Goal: Information Seeking & Learning: Find specific fact

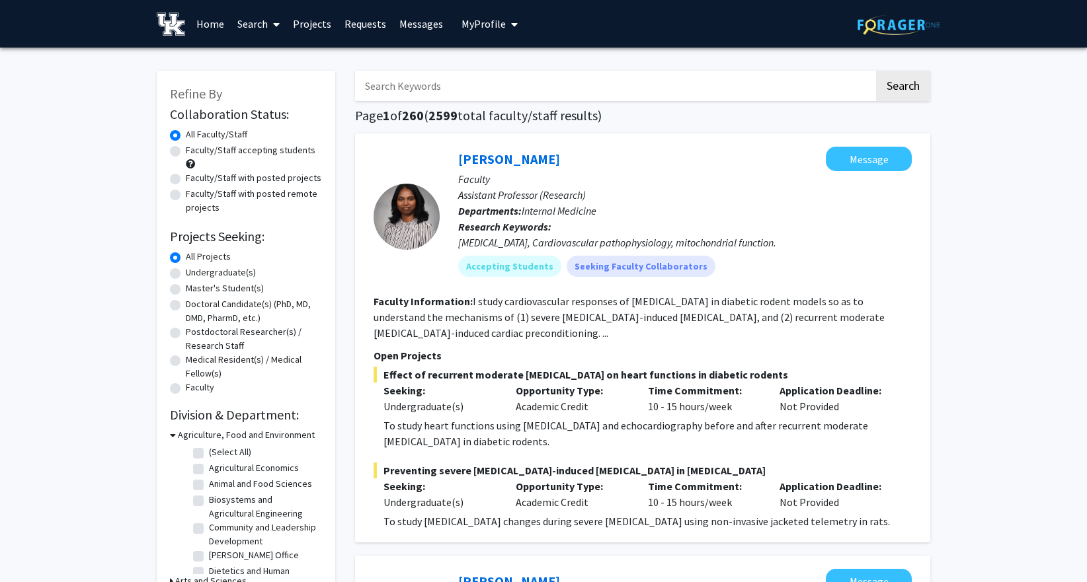
click at [428, 77] on input "Search Keywords" at bounding box center [614, 86] width 519 height 30
click at [876, 71] on button "Search" at bounding box center [903, 86] width 54 height 30
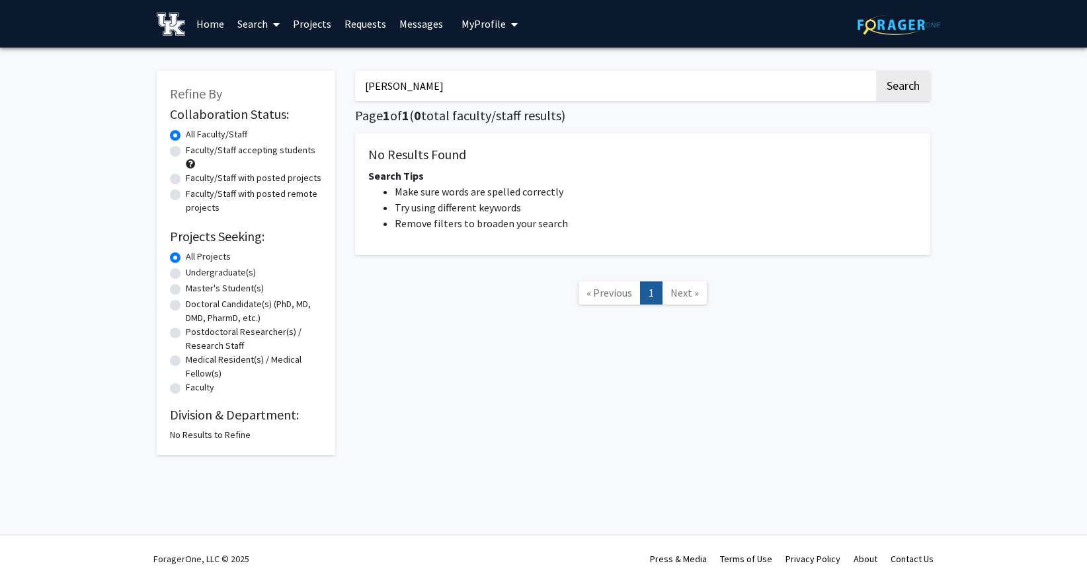
drag, startPoint x: 397, startPoint y: 93, endPoint x: 346, endPoint y: 91, distance: 51.6
click at [346, 91] on div "[PERSON_NAME] Search Page 1 of 1 ( 0 total faculty/staff results) No Results Fo…" at bounding box center [642, 257] width 595 height 398
type input "[PERSON_NAME]"
click at [876, 71] on button "Search" at bounding box center [903, 86] width 54 height 30
